Goal: Task Accomplishment & Management: Manage account settings

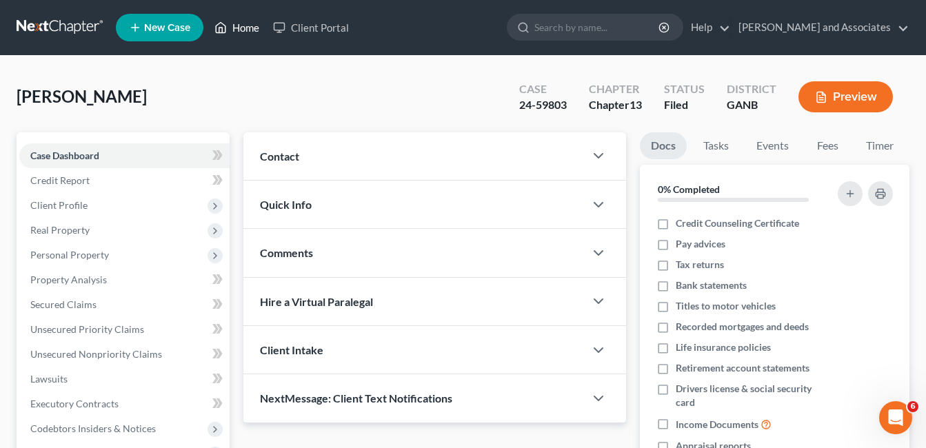
click at [241, 25] on link "Home" at bounding box center [237, 27] width 59 height 25
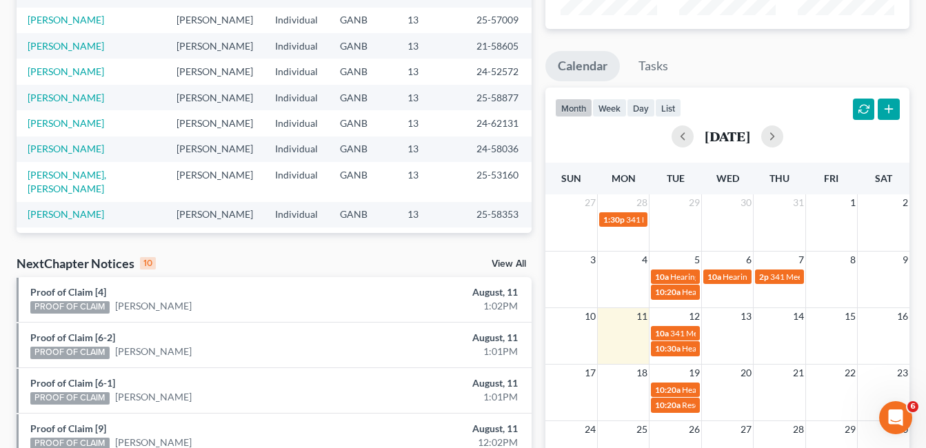
scroll to position [276, 0]
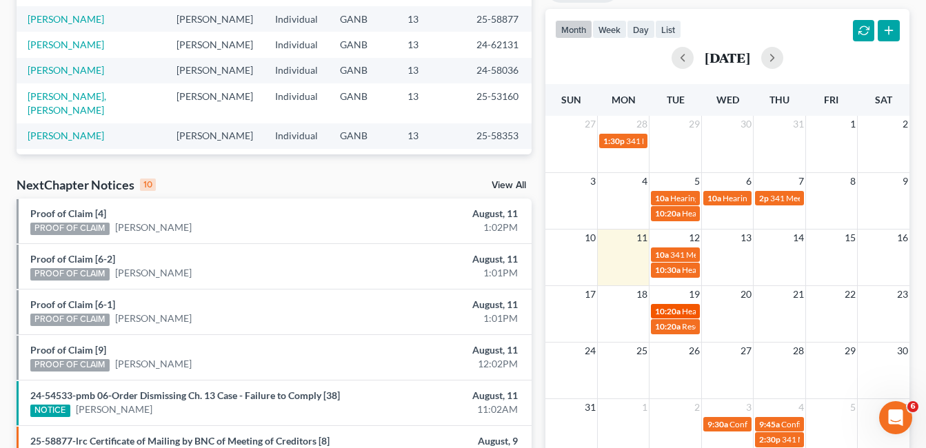
click at [680, 316] on span "10:20a" at bounding box center [668, 311] width 26 height 10
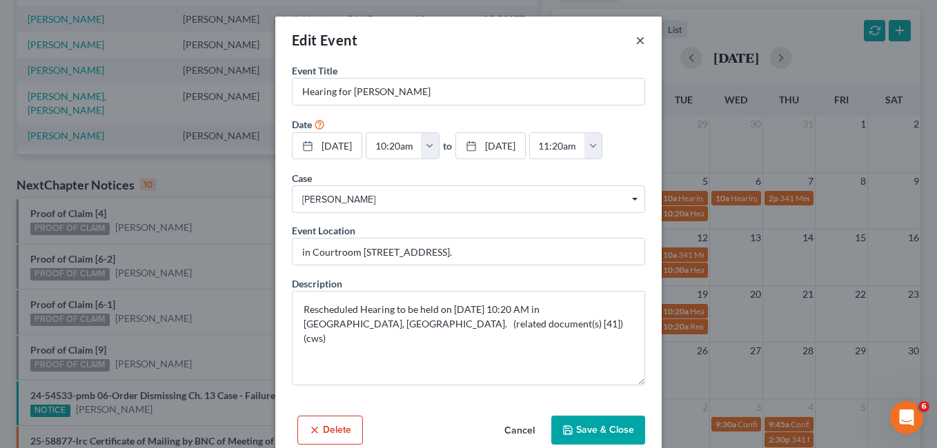
click at [635, 40] on button "×" at bounding box center [640, 40] width 10 height 17
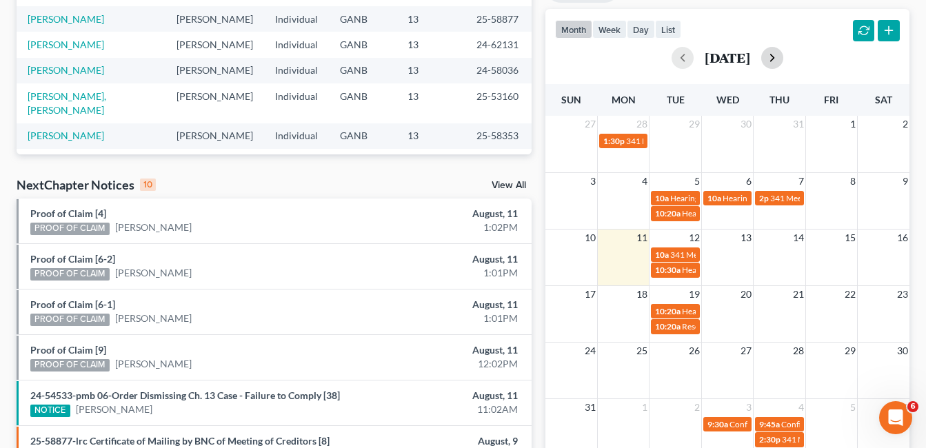
click at [784, 57] on button "button" at bounding box center [773, 58] width 22 height 22
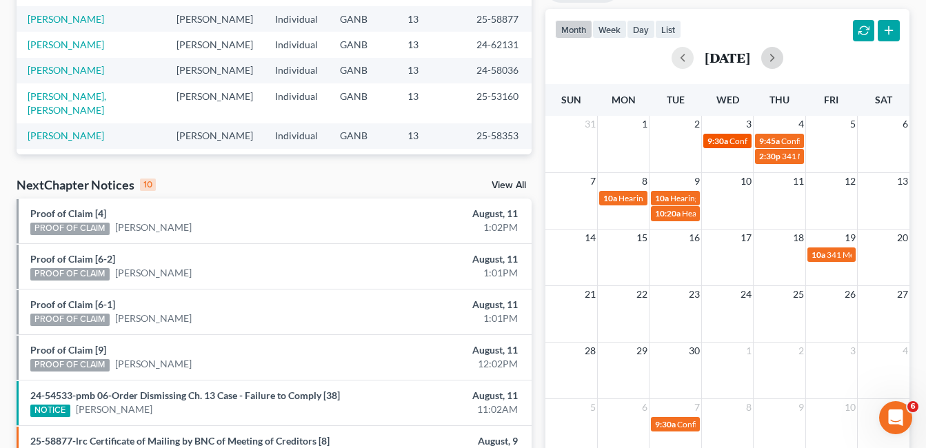
click at [732, 143] on span "Confirmation Hearing for [PERSON_NAME]" at bounding box center [809, 141] width 158 height 10
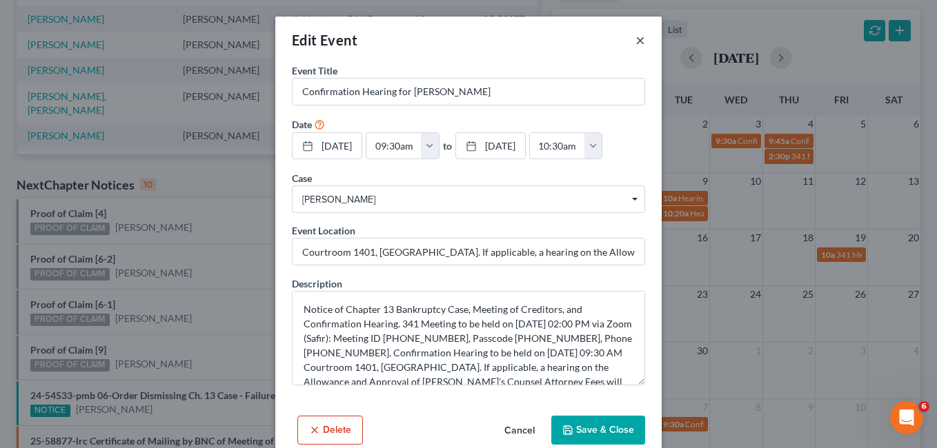
click at [635, 38] on button "×" at bounding box center [640, 40] width 10 height 17
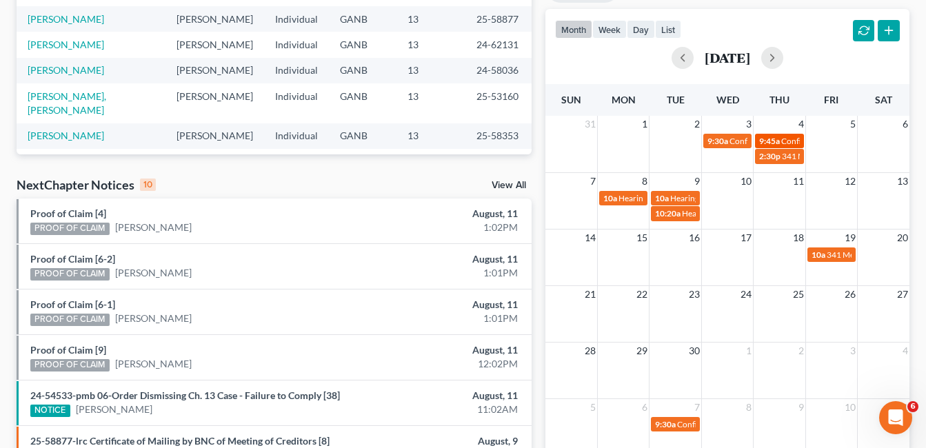
click at [788, 146] on div "9:45a Confirmation Hearing for [PERSON_NAME]" at bounding box center [780, 141] width 40 height 10
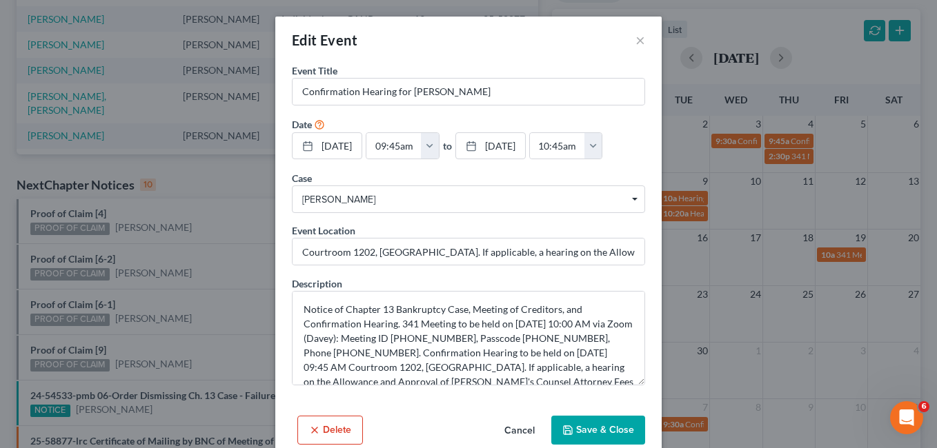
click at [795, 155] on div "Edit Event × Event Title * Confirmation Hearing for [PERSON_NAME] Date [DATE] c…" at bounding box center [468, 224] width 937 height 448
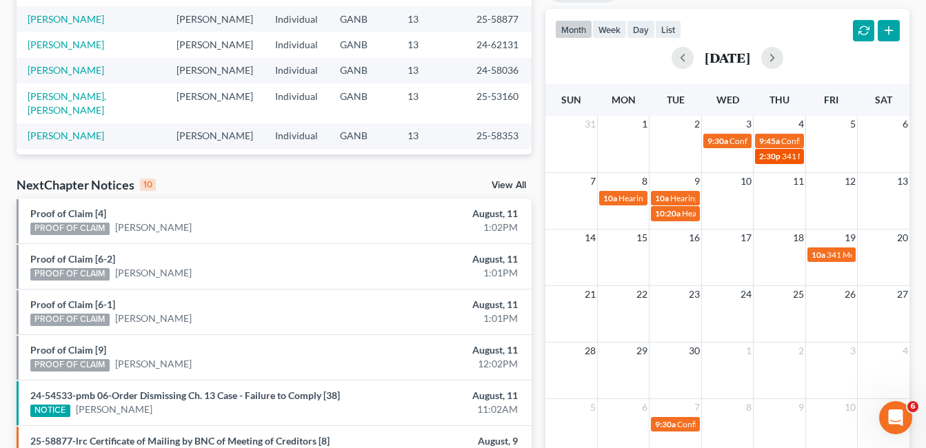
click at [792, 155] on span "341 Meeting for [PERSON_NAME]" at bounding box center [844, 156] width 124 height 10
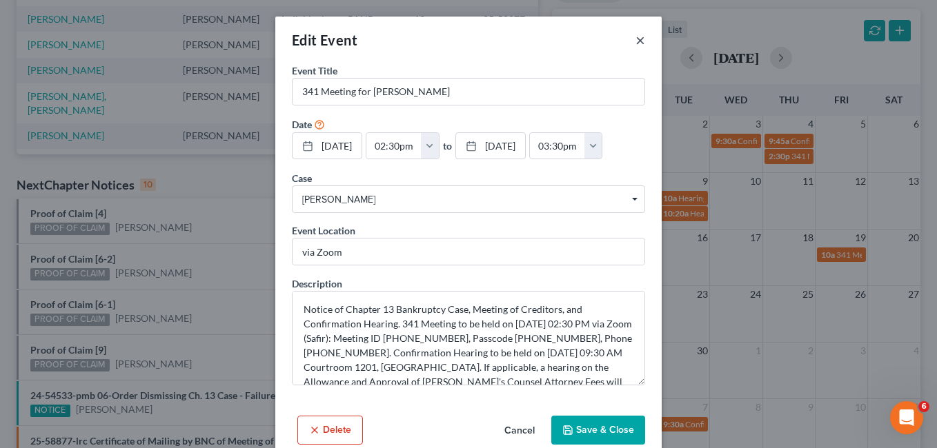
click at [635, 41] on button "×" at bounding box center [640, 40] width 10 height 17
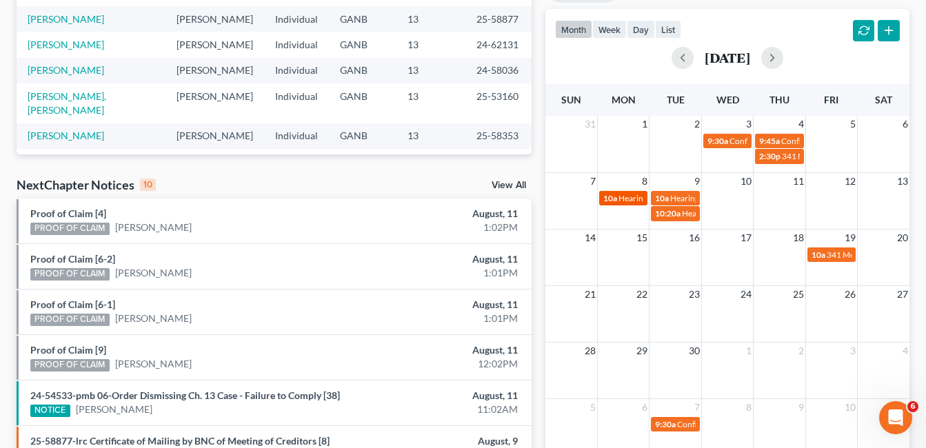
click at [617, 202] on div "10a Hearing for [PERSON_NAME]" at bounding box center [624, 198] width 40 height 10
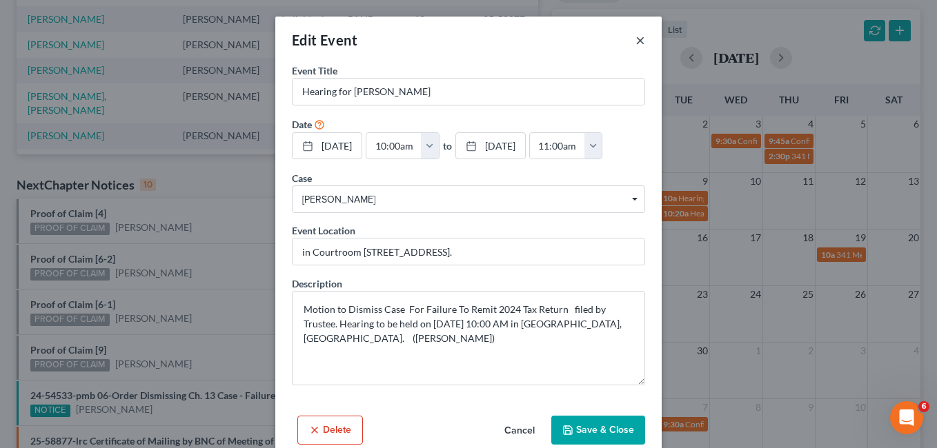
click at [635, 42] on button "×" at bounding box center [640, 40] width 10 height 17
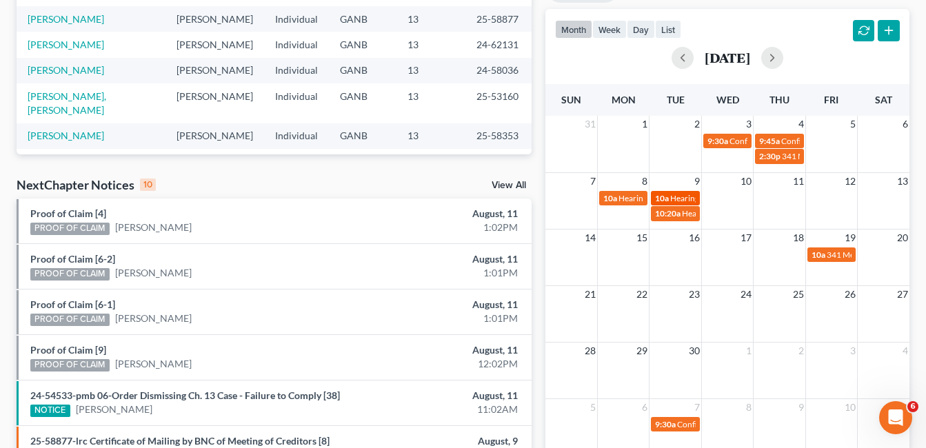
click at [687, 194] on span "Hearing for [PERSON_NAME]" at bounding box center [725, 198] width 108 height 10
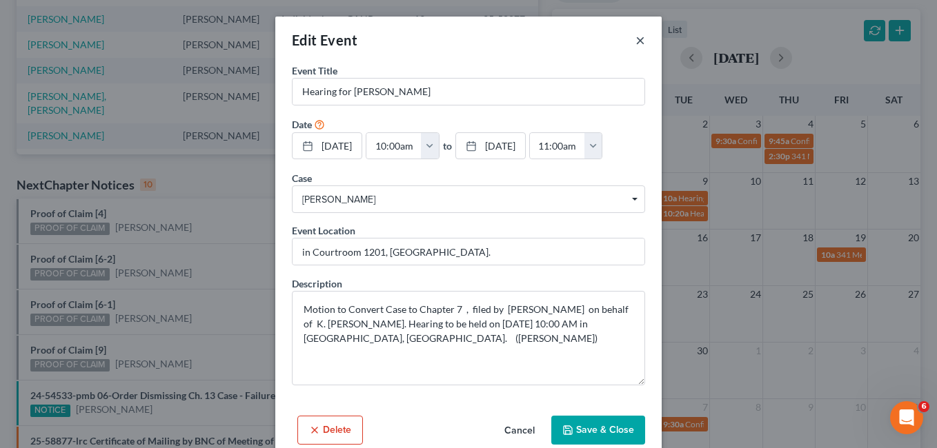
click at [638, 43] on button "×" at bounding box center [640, 40] width 10 height 17
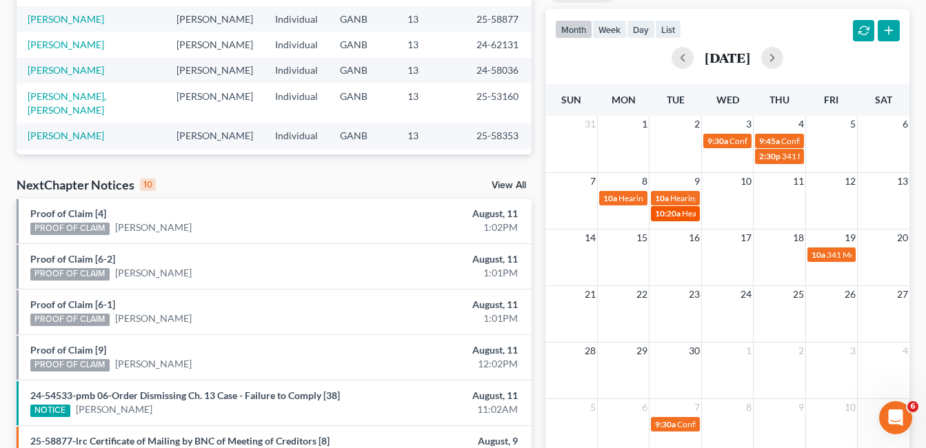
click at [684, 215] on span "Hearing for [PERSON_NAME]" at bounding box center [736, 213] width 108 height 10
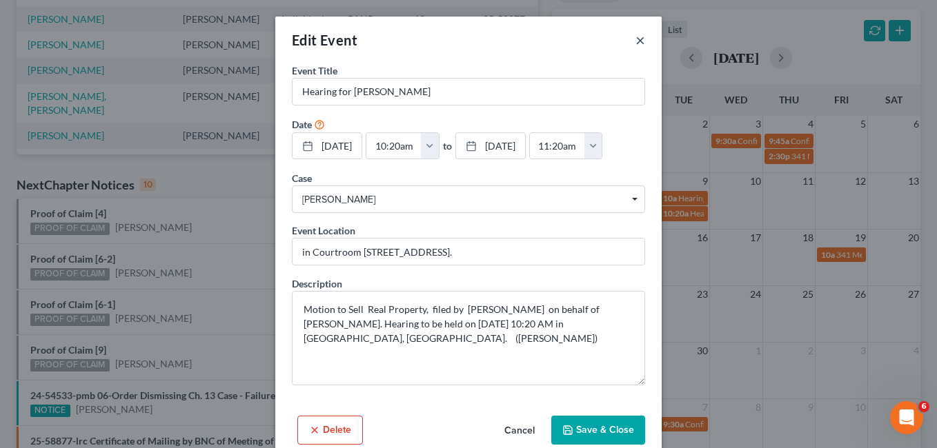
click at [635, 39] on button "×" at bounding box center [640, 40] width 10 height 17
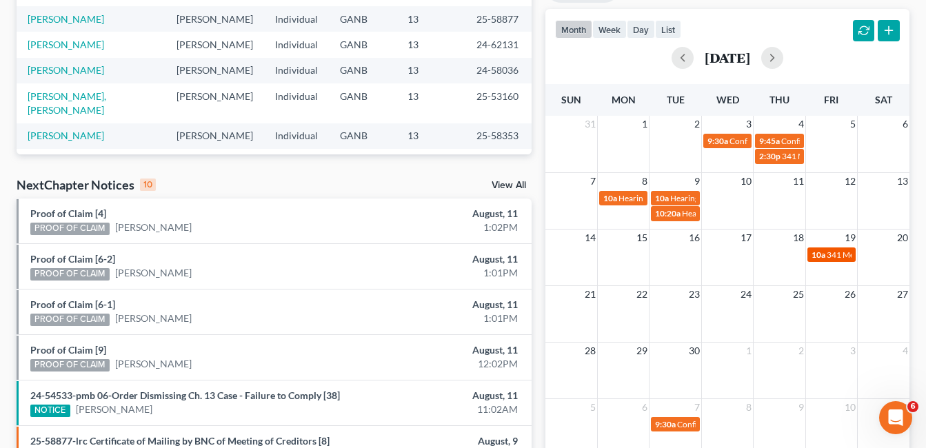
click at [831, 251] on span "341 Meeting for [PERSON_NAME]" at bounding box center [889, 255] width 124 height 10
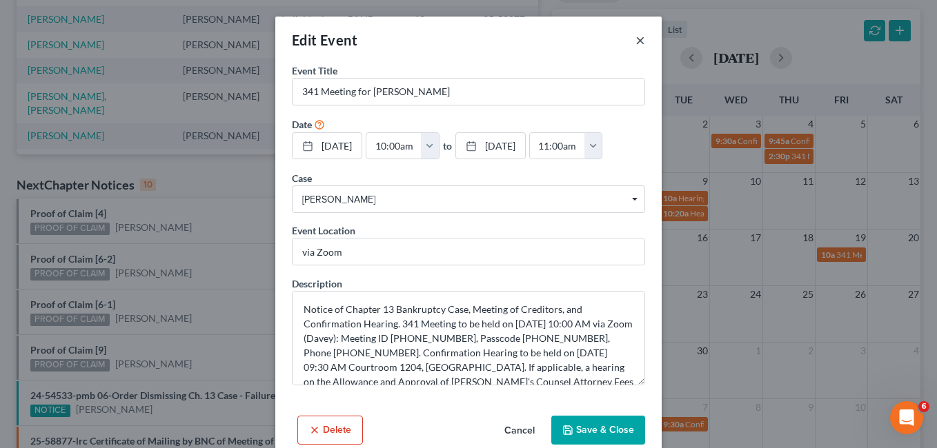
click at [637, 42] on button "×" at bounding box center [640, 40] width 10 height 17
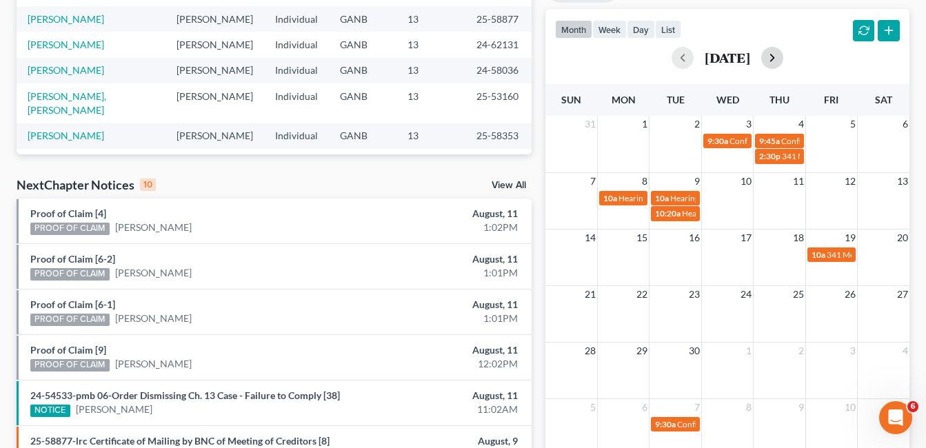
click at [784, 62] on button "button" at bounding box center [773, 58] width 22 height 22
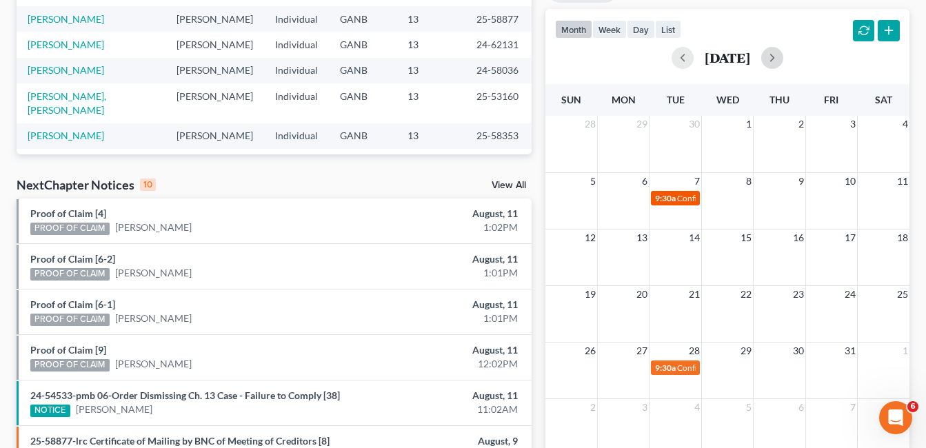
click at [686, 198] on span "Confirmation Hearing for [PERSON_NAME]" at bounding box center [756, 198] width 158 height 10
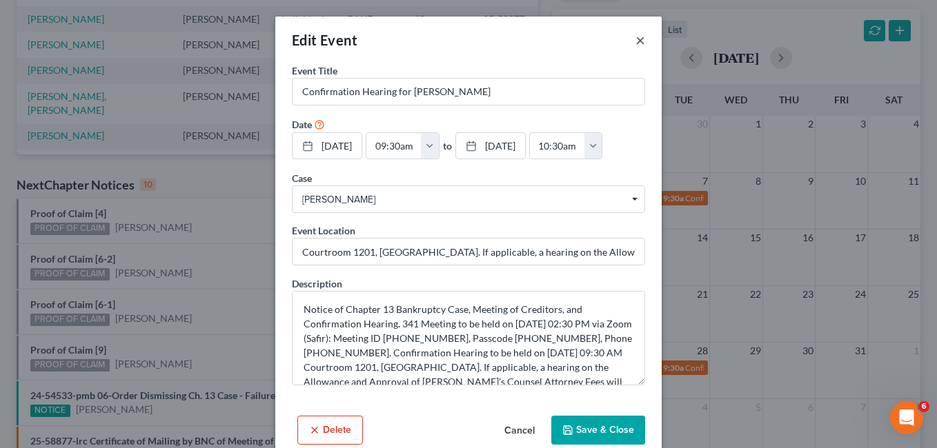
click at [635, 39] on button "×" at bounding box center [640, 40] width 10 height 17
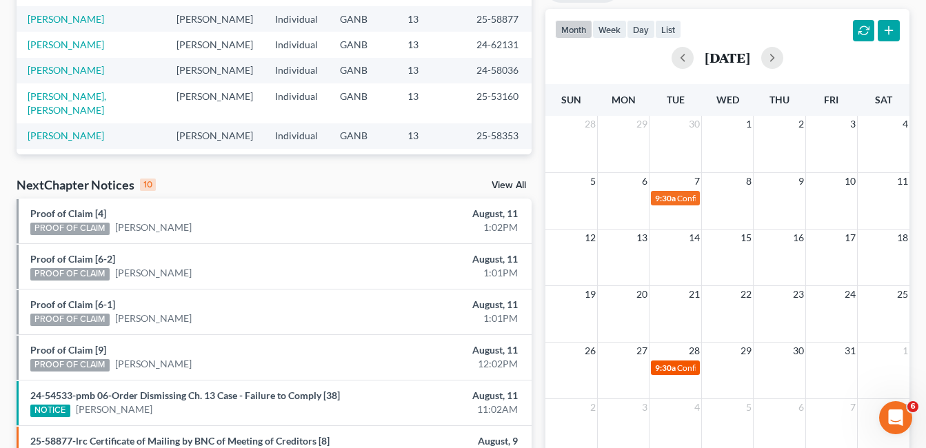
click at [673, 373] on span "9:30a" at bounding box center [665, 368] width 21 height 10
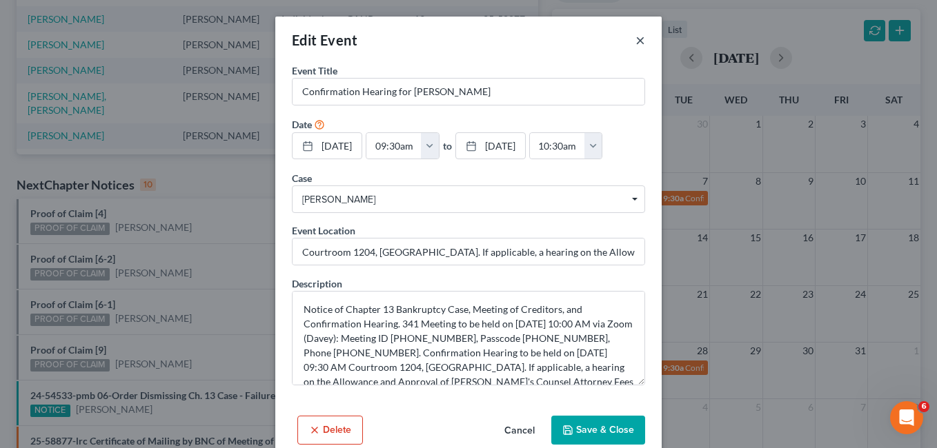
click at [637, 39] on button "×" at bounding box center [640, 40] width 10 height 17
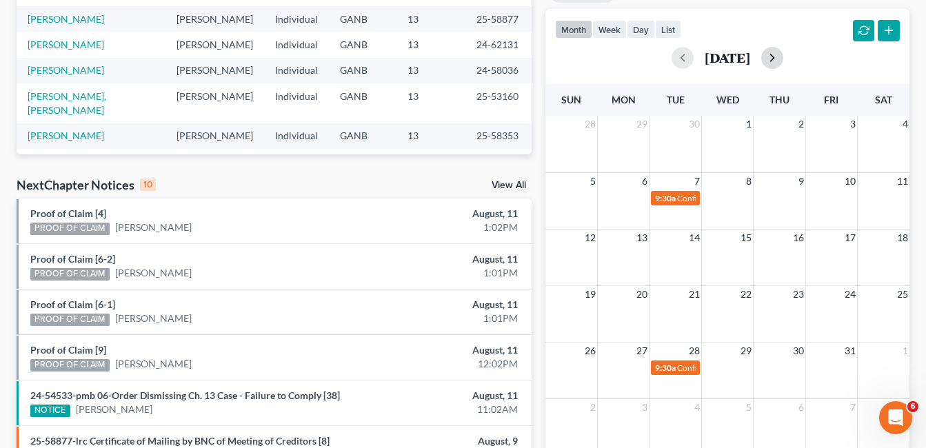
click at [784, 55] on button "button" at bounding box center [773, 58] width 22 height 22
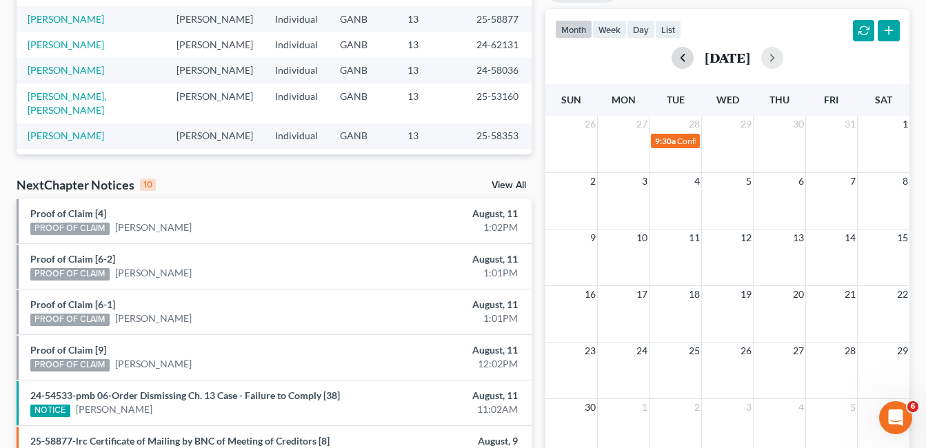
click at [672, 63] on button "button" at bounding box center [683, 58] width 22 height 22
click at [672, 59] on button "button" at bounding box center [683, 58] width 22 height 22
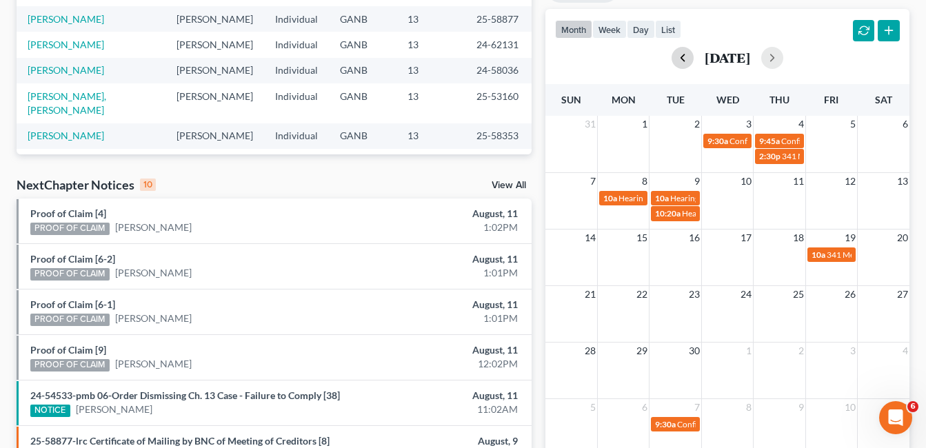
click at [672, 59] on button "button" at bounding box center [683, 58] width 22 height 22
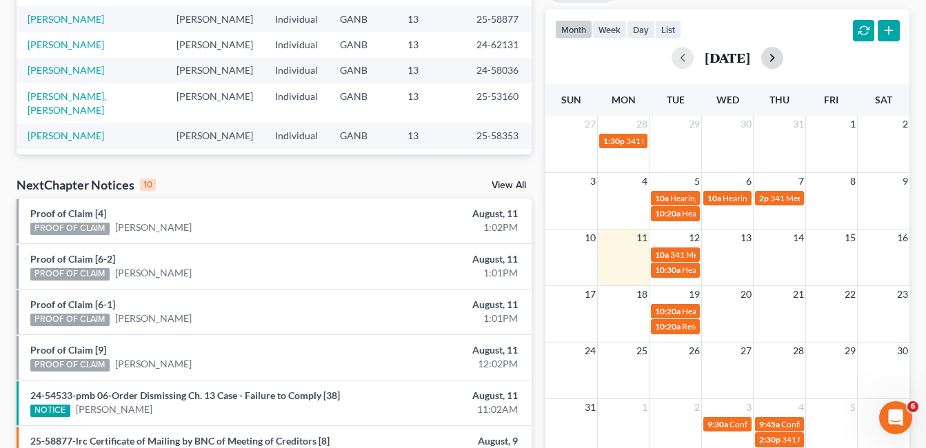
click at [784, 53] on button "button" at bounding box center [773, 58] width 22 height 22
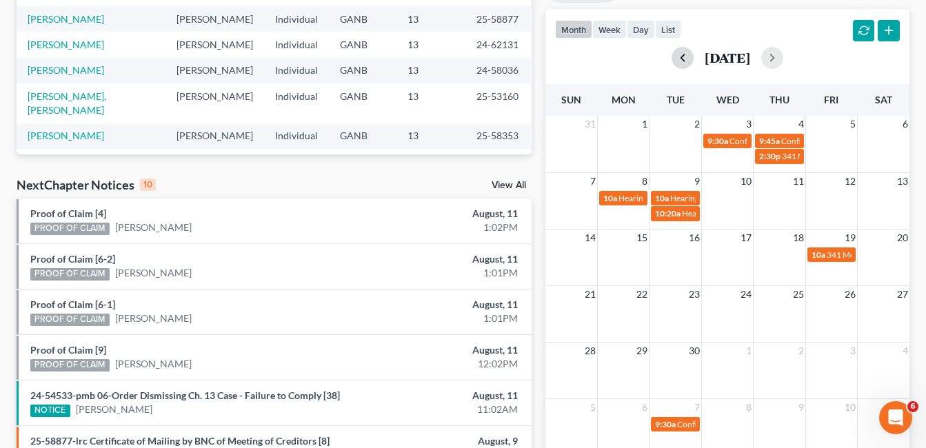
click at [672, 57] on button "button" at bounding box center [683, 58] width 22 height 22
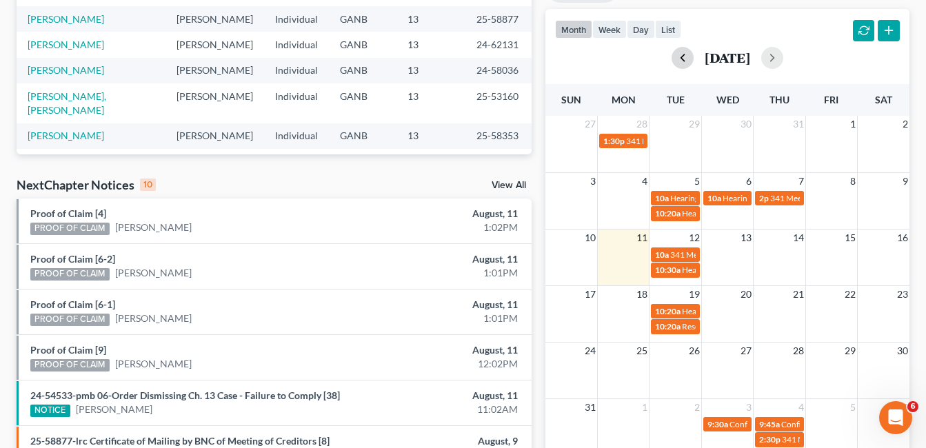
click at [672, 59] on button "button" at bounding box center [683, 58] width 22 height 22
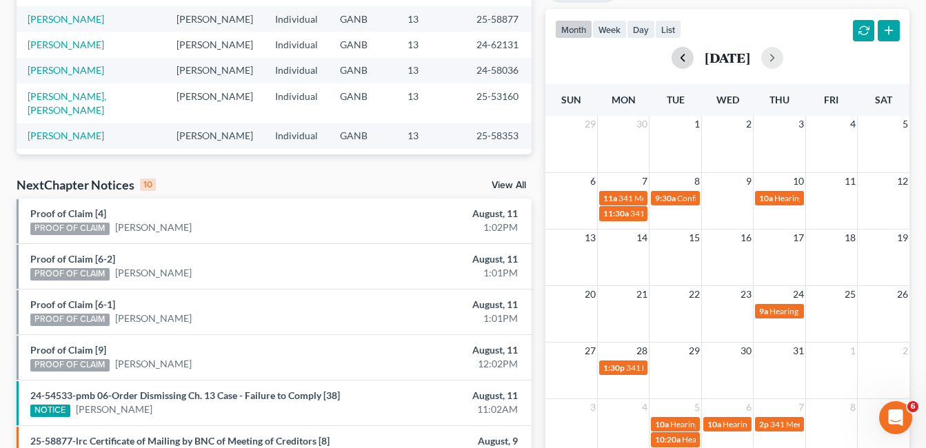
click at [673, 59] on button "button" at bounding box center [683, 58] width 22 height 22
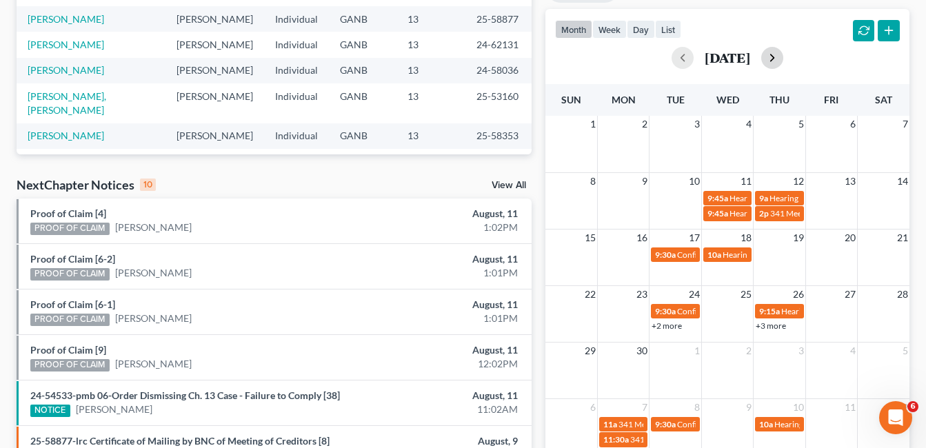
click at [780, 59] on button "button" at bounding box center [773, 58] width 22 height 22
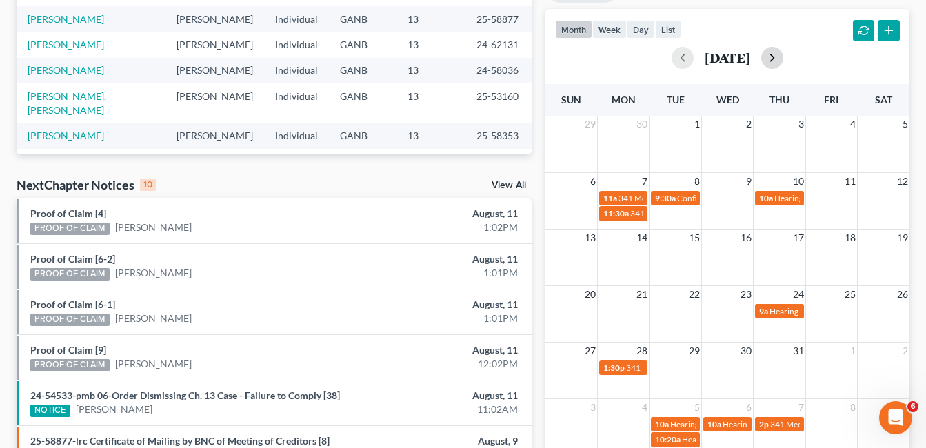
click at [784, 63] on button "button" at bounding box center [773, 58] width 22 height 22
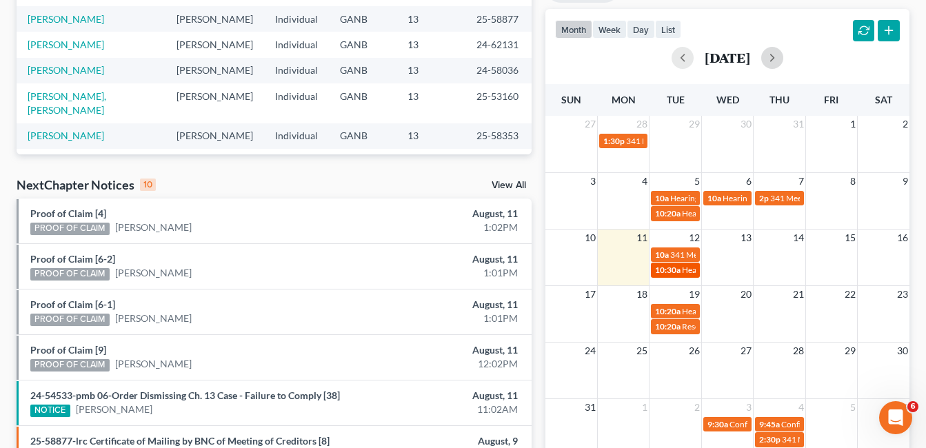
click at [683, 270] on span "Hearing for [PERSON_NAME]" at bounding box center [736, 270] width 108 height 10
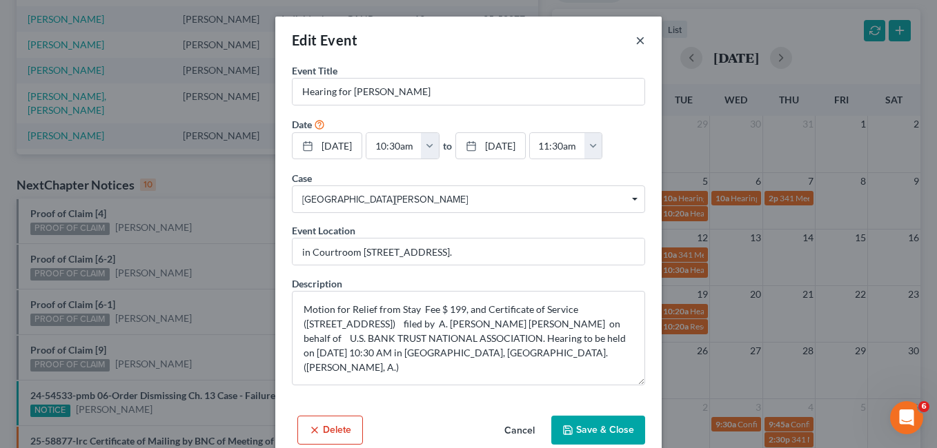
click at [635, 43] on button "×" at bounding box center [640, 40] width 10 height 17
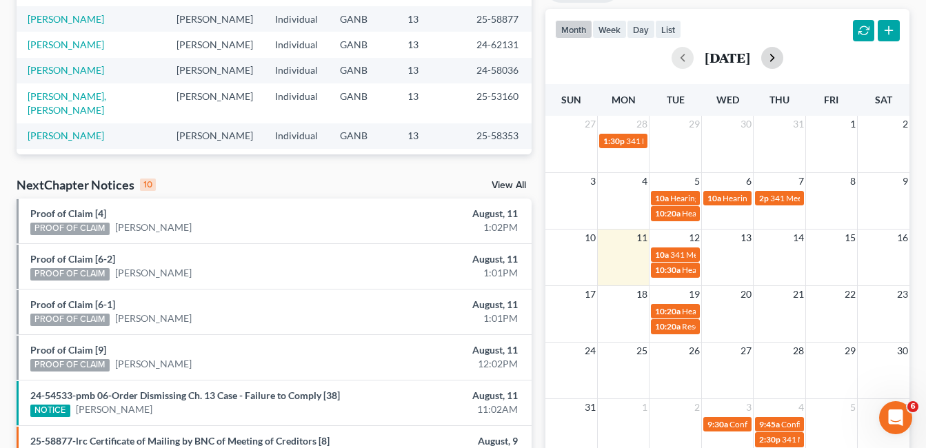
click at [784, 54] on button "button" at bounding box center [773, 58] width 22 height 22
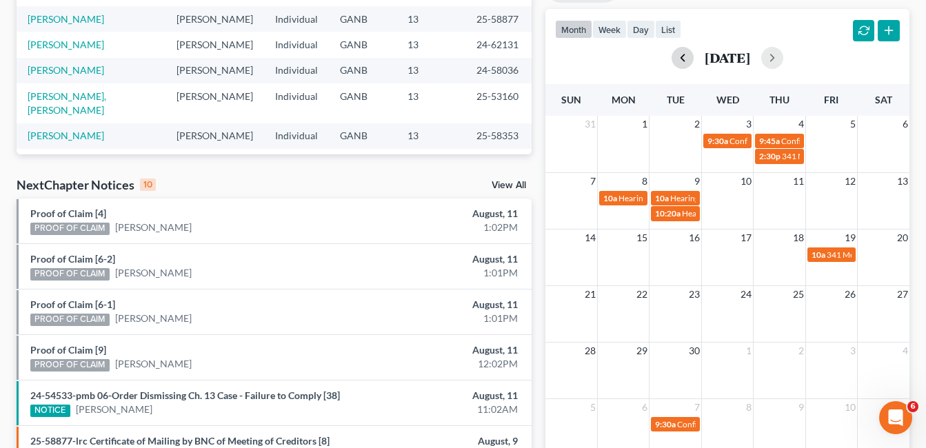
click at [672, 63] on button "button" at bounding box center [683, 58] width 22 height 22
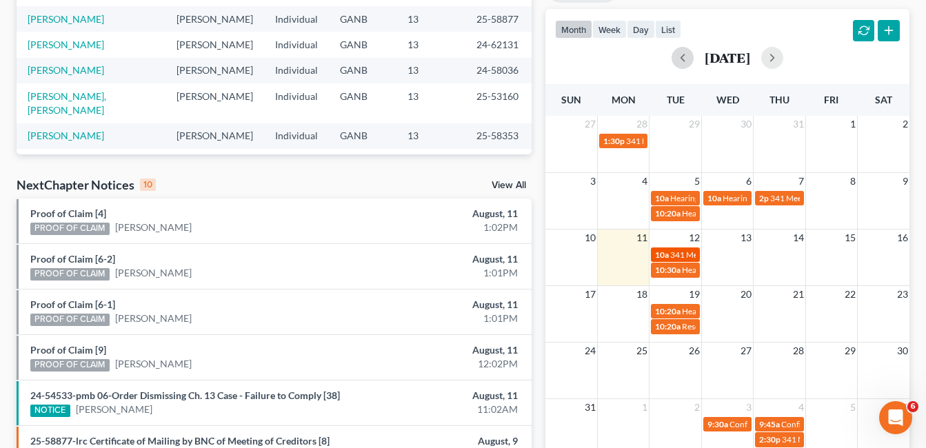
click at [683, 252] on span "341 Meeting for [PERSON_NAME]" at bounding box center [733, 255] width 124 height 10
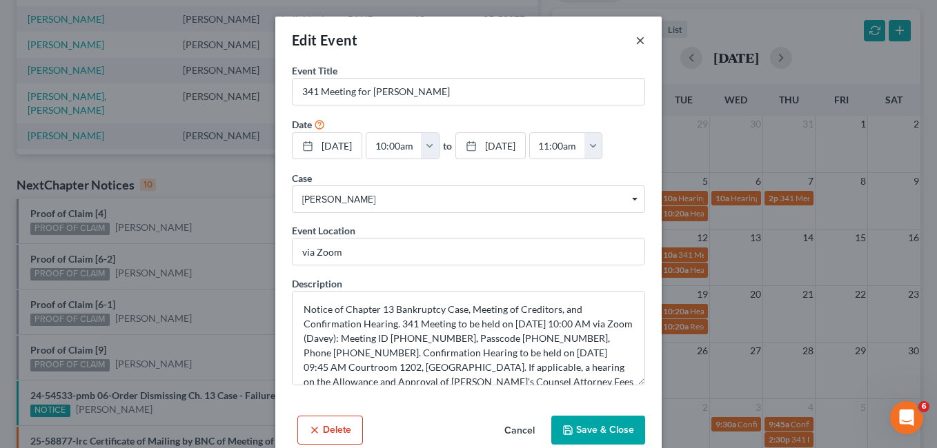
click at [635, 41] on button "×" at bounding box center [640, 40] width 10 height 17
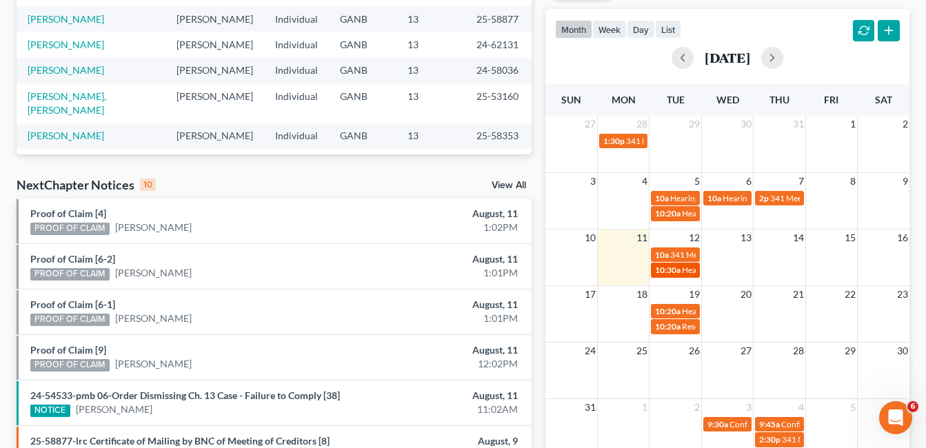
click at [687, 266] on span "Hearing for [PERSON_NAME]" at bounding box center [736, 270] width 108 height 10
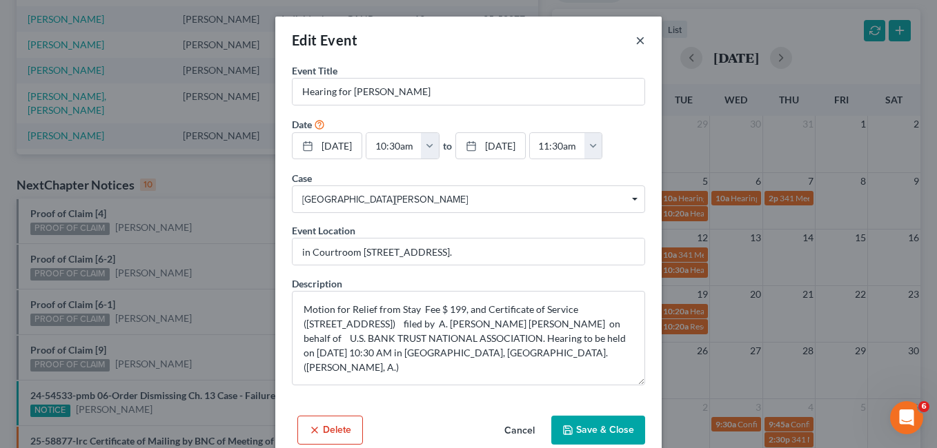
click at [637, 41] on button "×" at bounding box center [640, 40] width 10 height 17
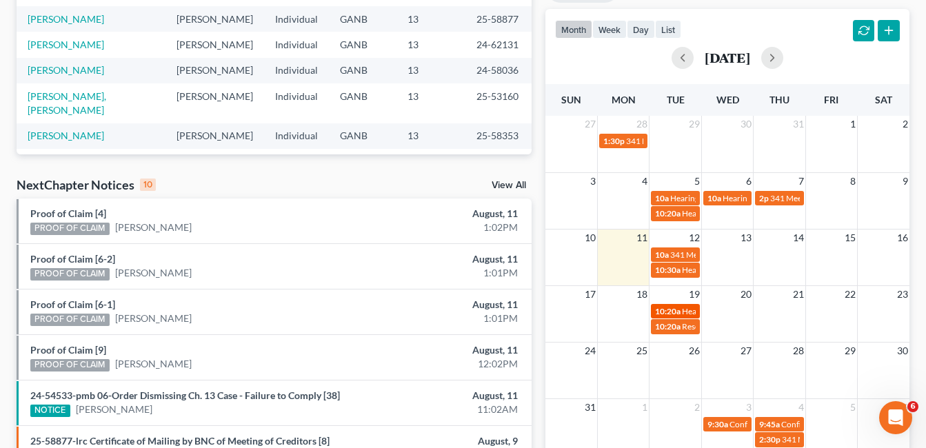
click at [675, 311] on span "10:20a" at bounding box center [668, 311] width 26 height 10
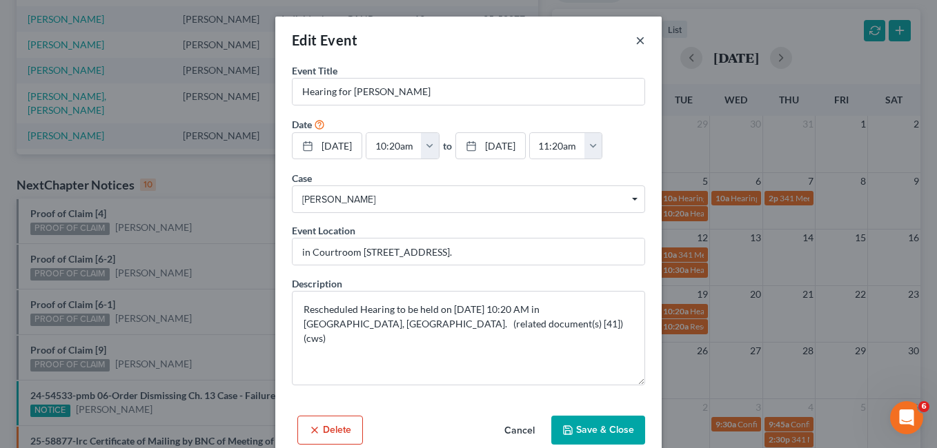
click at [635, 42] on button "×" at bounding box center [640, 40] width 10 height 17
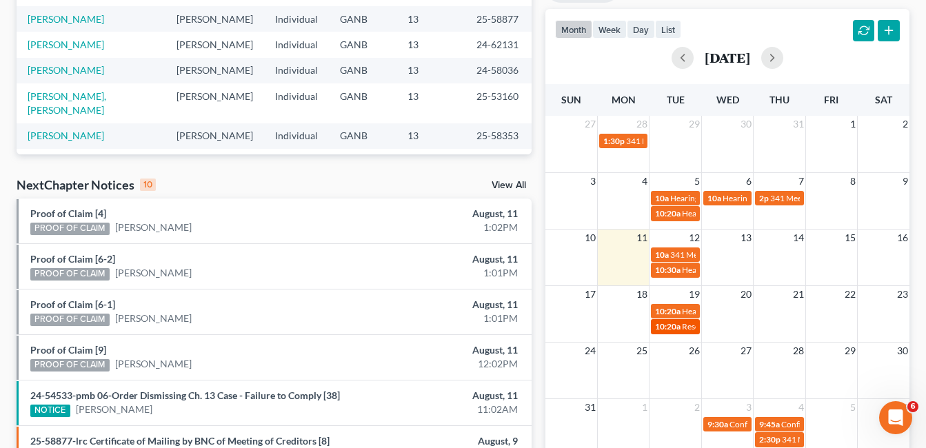
click at [688, 330] on span "Reset Motion to approve settlement" at bounding box center [746, 326] width 128 height 10
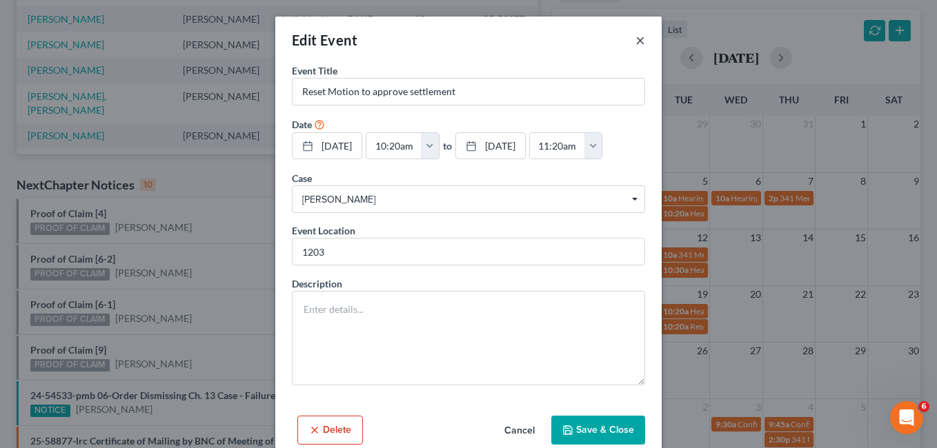
click at [637, 46] on button "×" at bounding box center [640, 40] width 10 height 17
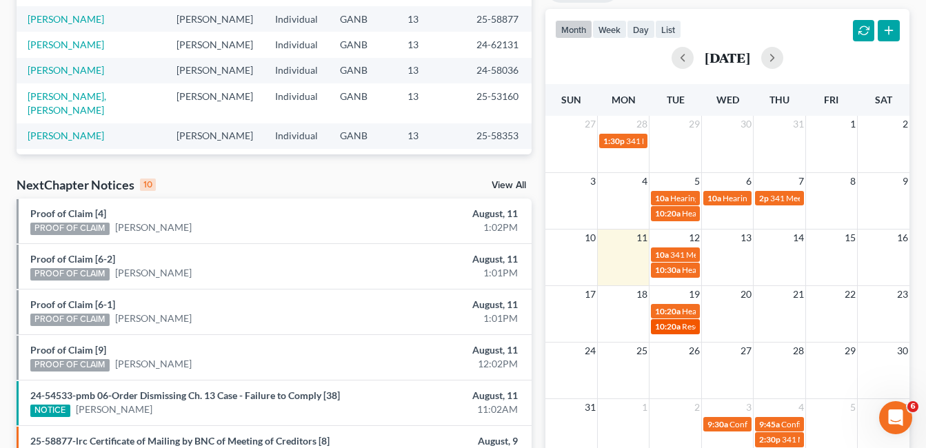
click at [681, 325] on div "10:20a Reset Motion to approve settlement" at bounding box center [675, 326] width 40 height 10
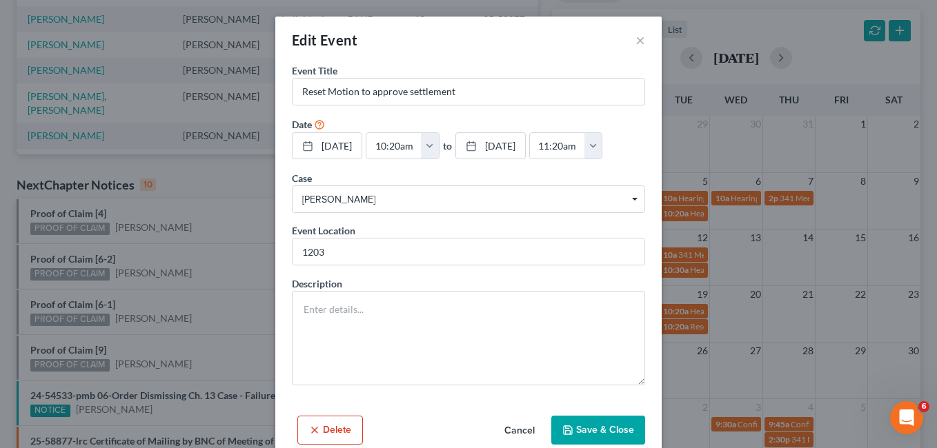
click at [328, 431] on button "Delete" at bounding box center [330, 430] width 66 height 29
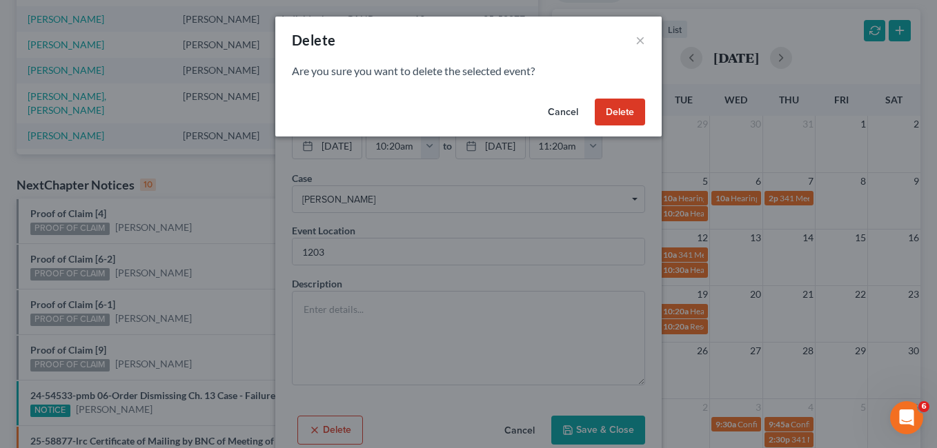
click at [626, 113] on button "Delete" at bounding box center [620, 113] width 50 height 28
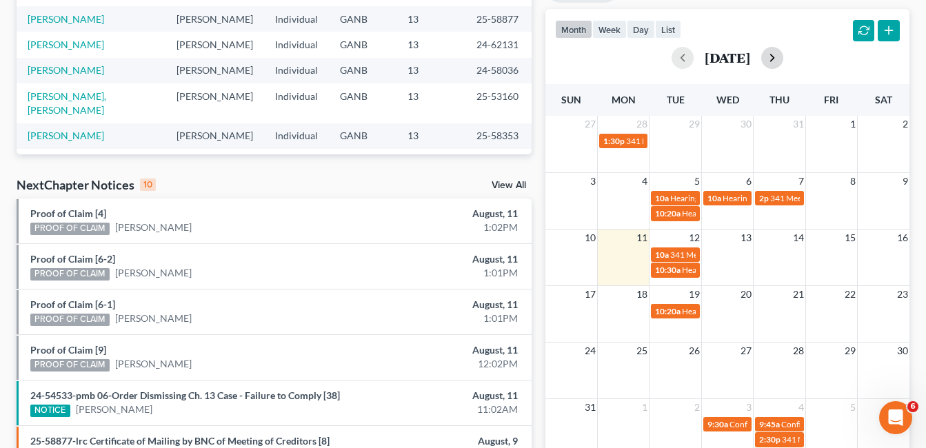
click at [784, 59] on button "button" at bounding box center [773, 58] width 22 height 22
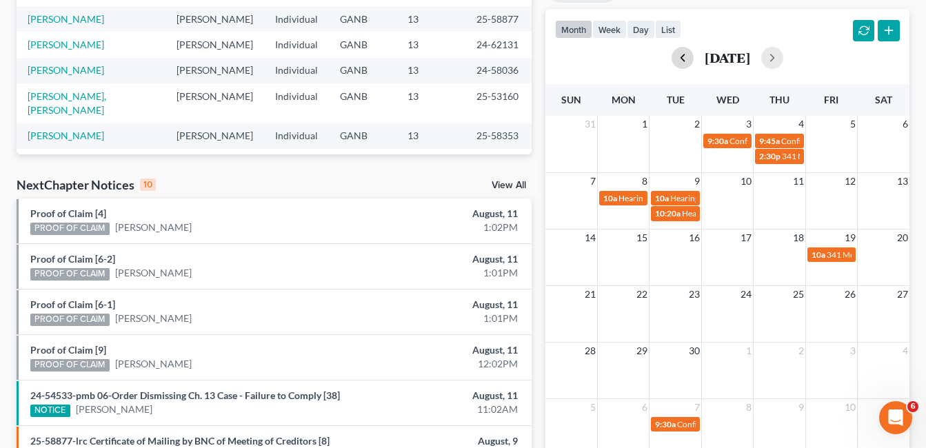
click at [672, 56] on button "button" at bounding box center [683, 58] width 22 height 22
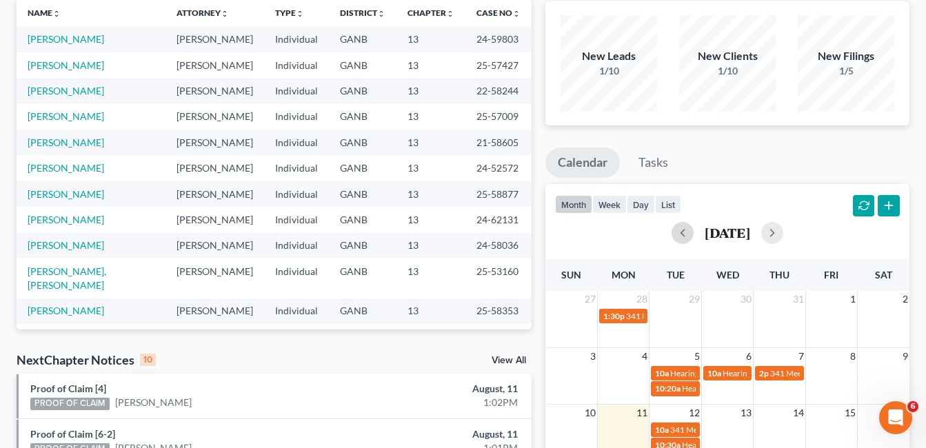
scroll to position [0, 0]
